Goal: Check status: Check status

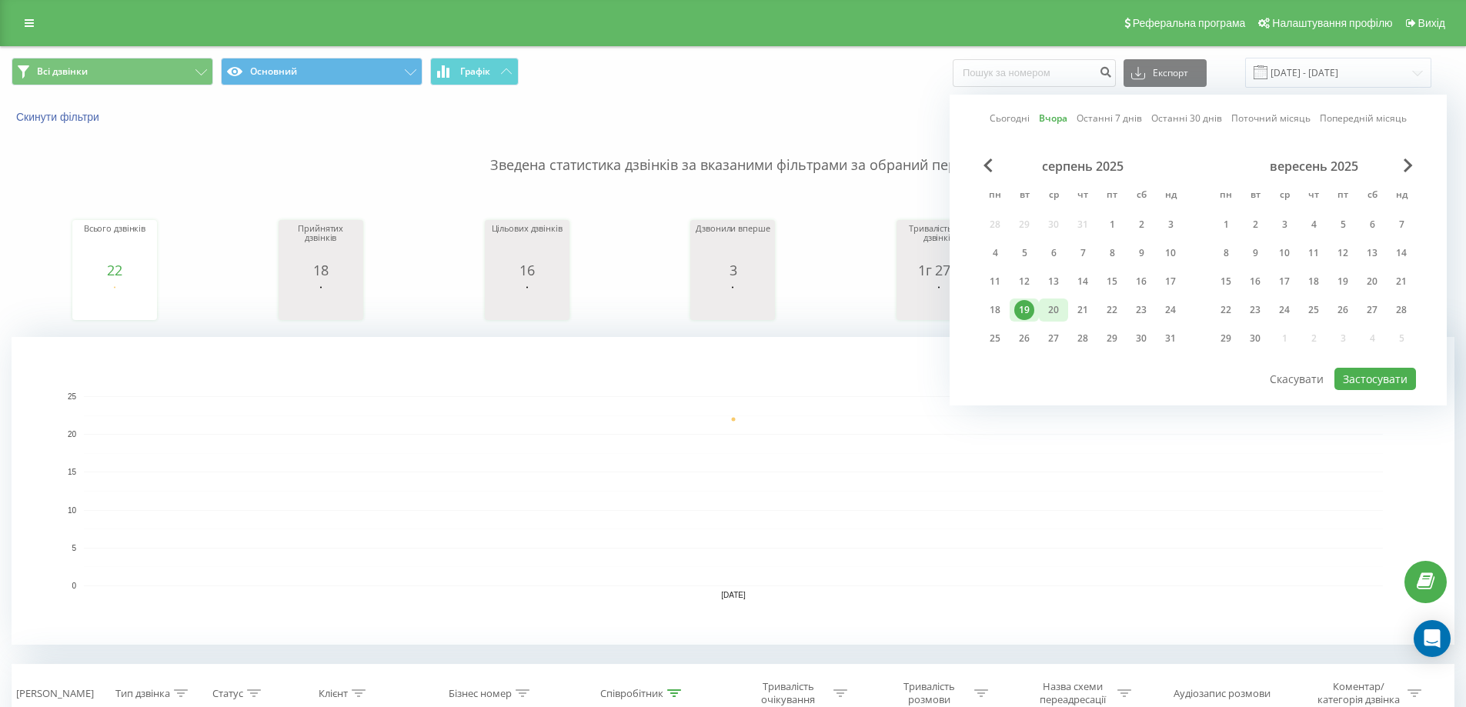
click at [1053, 312] on div "20" at bounding box center [1053, 310] width 20 height 20
click at [1355, 373] on button "Застосувати" at bounding box center [1375, 379] width 82 height 22
type input "[DATE] - [DATE]"
